Goal: Browse casually: Explore the website without a specific task or goal

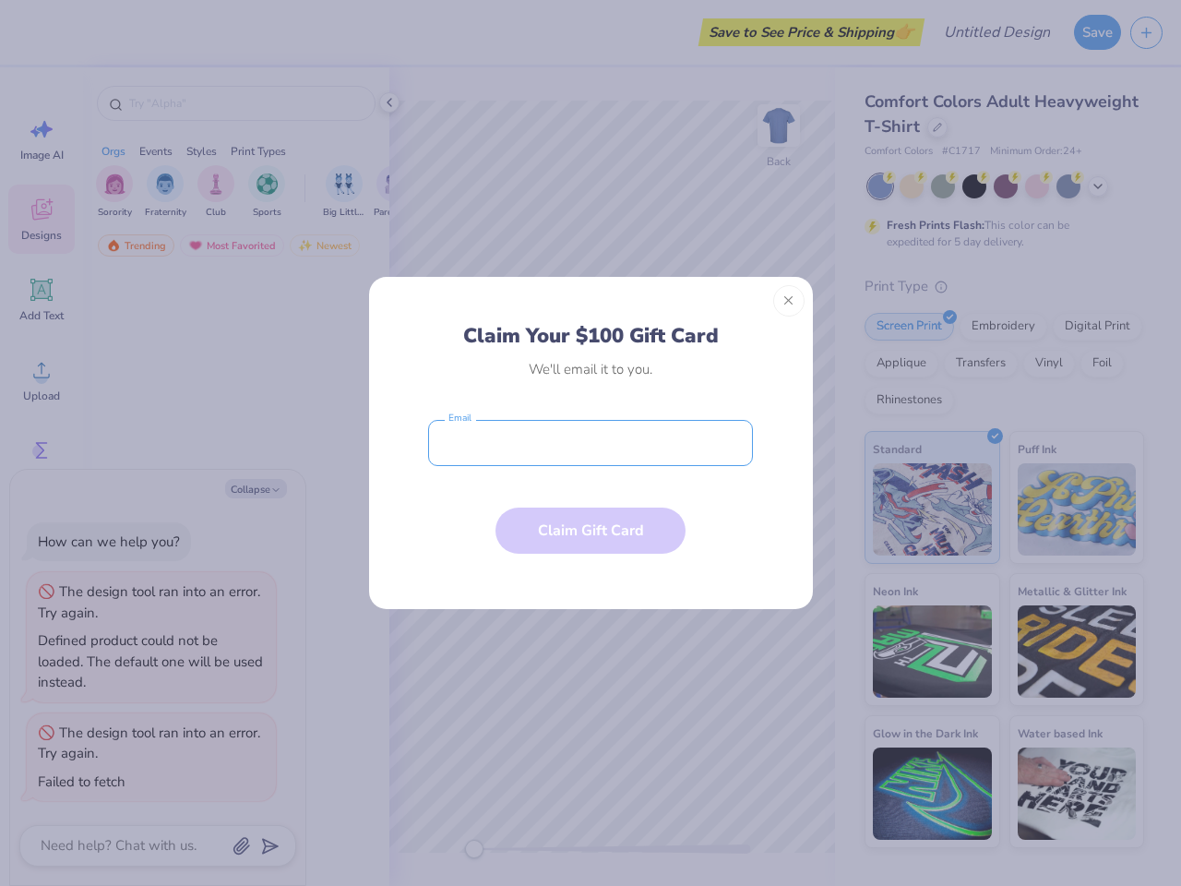
click at [591, 443] on input "email" at bounding box center [590, 443] width 325 height 46
click at [789, 301] on button "Close" at bounding box center [788, 300] width 31 height 31
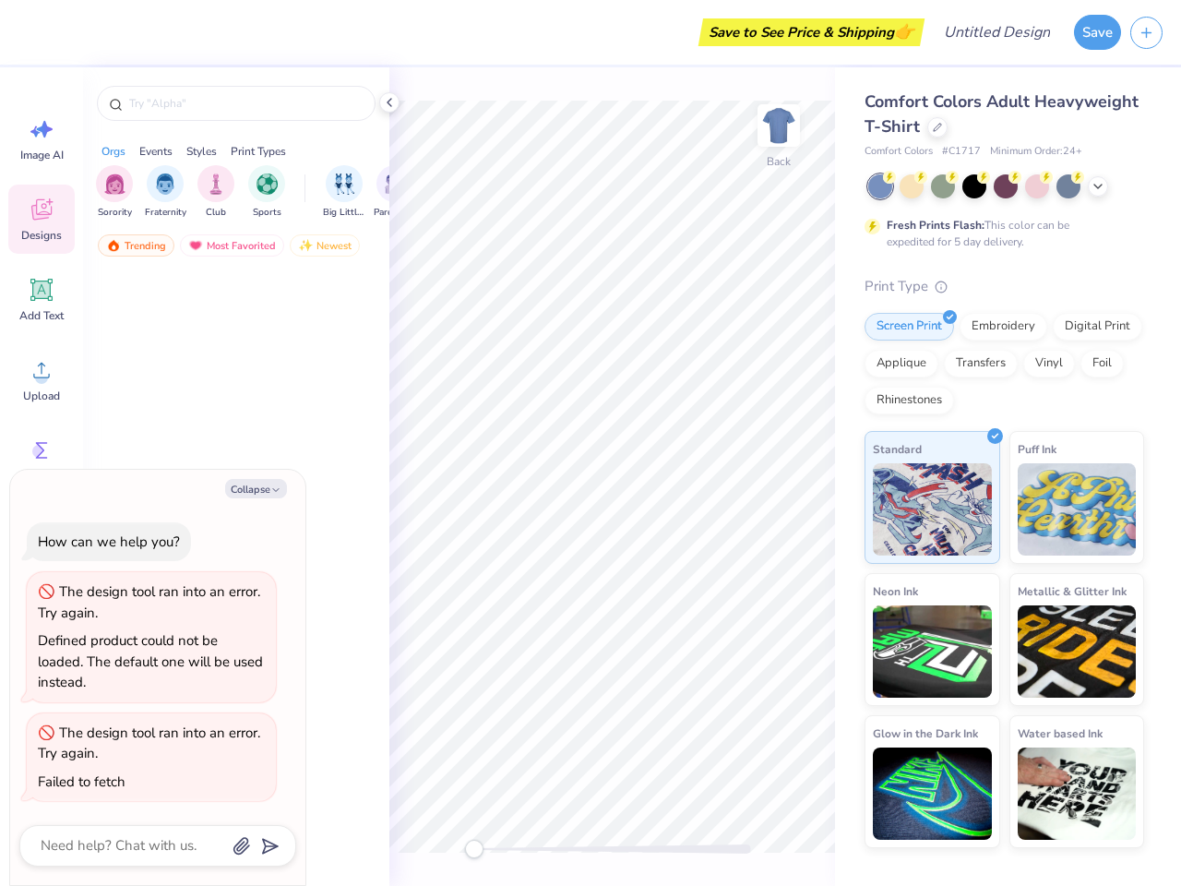
type textarea "x"
